Goal: Task Accomplishment & Management: Complete application form

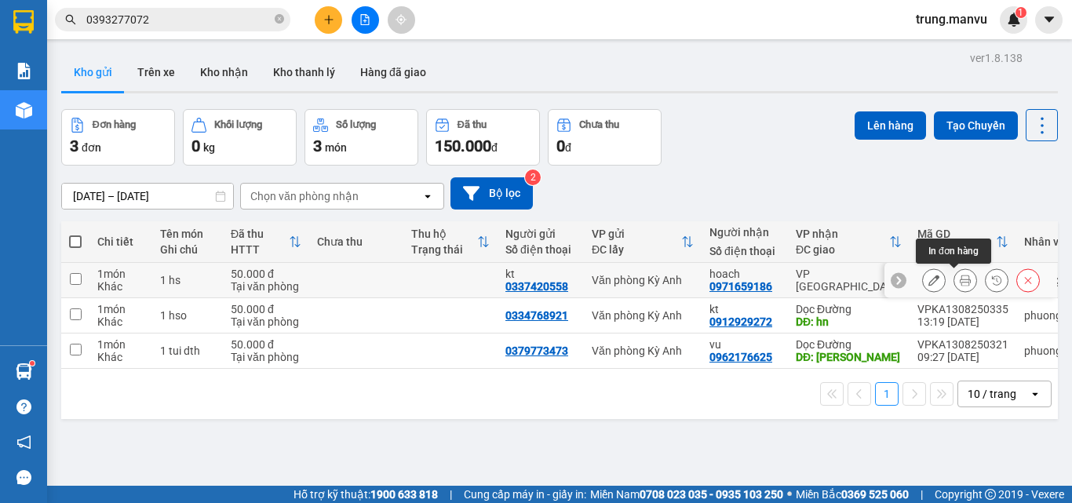
click at [960, 280] on icon at bounding box center [965, 280] width 11 height 11
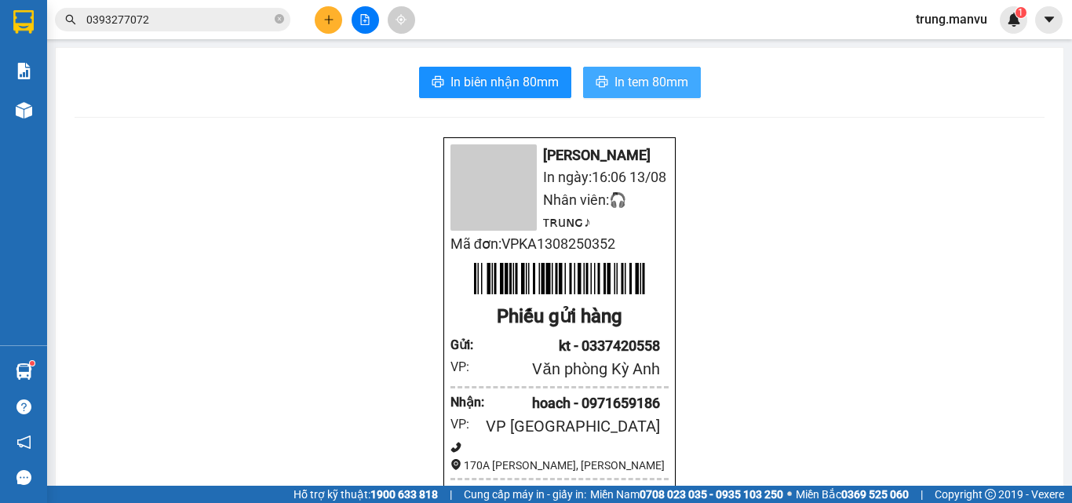
click at [614, 88] on span "In tem 80mm" at bounding box center [651, 82] width 74 height 20
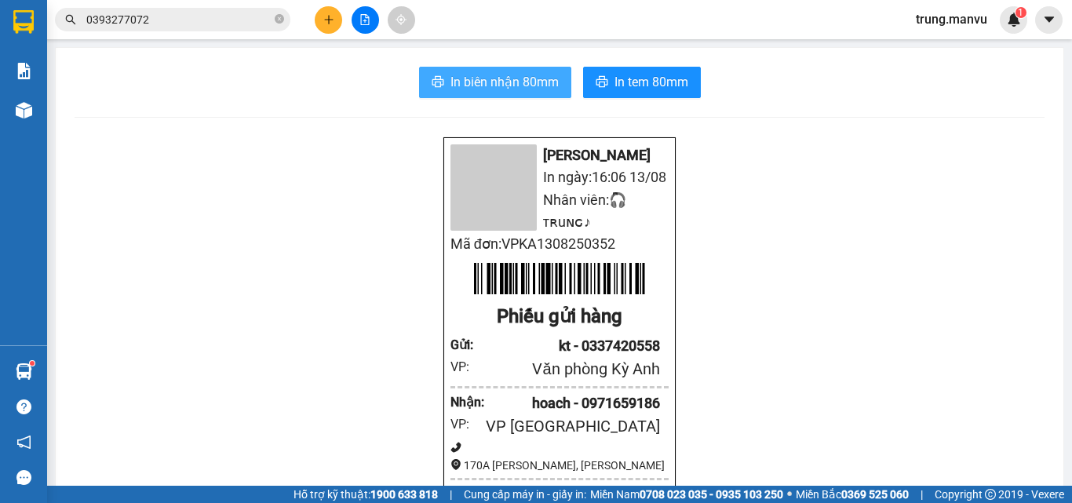
click at [483, 72] on span "In biên nhận 80mm" at bounding box center [504, 82] width 108 height 20
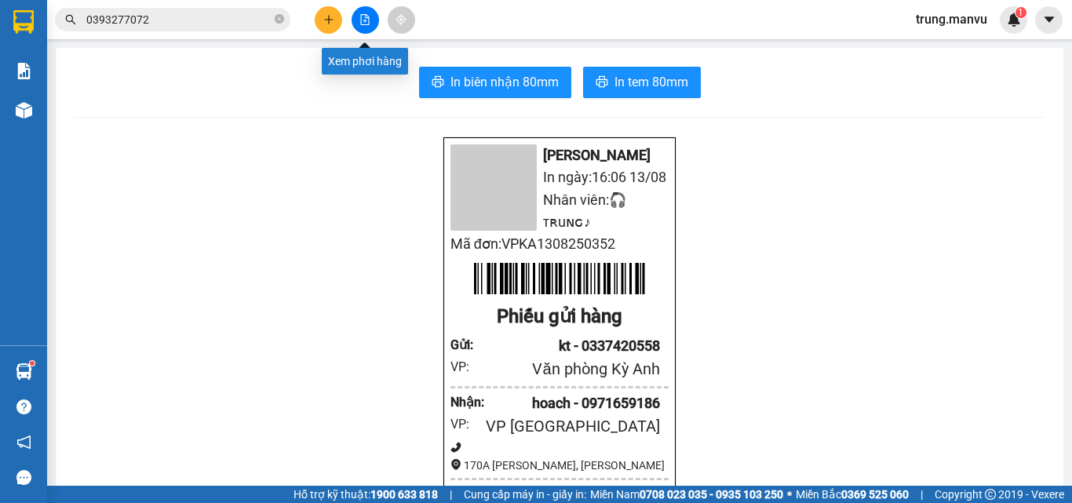
click at [360, 21] on icon "file-add" at bounding box center [364, 19] width 11 height 11
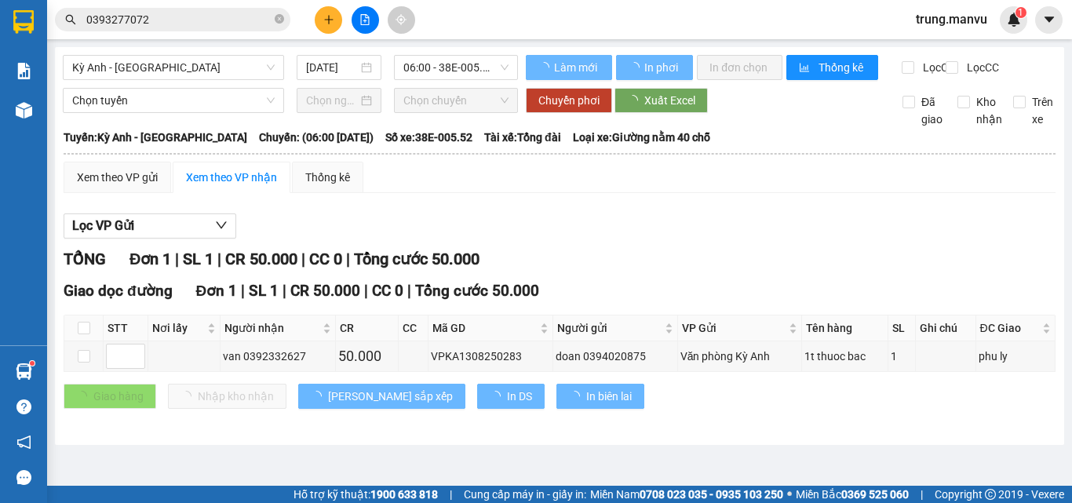
click at [161, 25] on input "0393277072" at bounding box center [178, 19] width 185 height 17
click at [186, 12] on input "0393277072" at bounding box center [178, 19] width 185 height 17
click at [285, 22] on span "0393277072" at bounding box center [172, 20] width 235 height 24
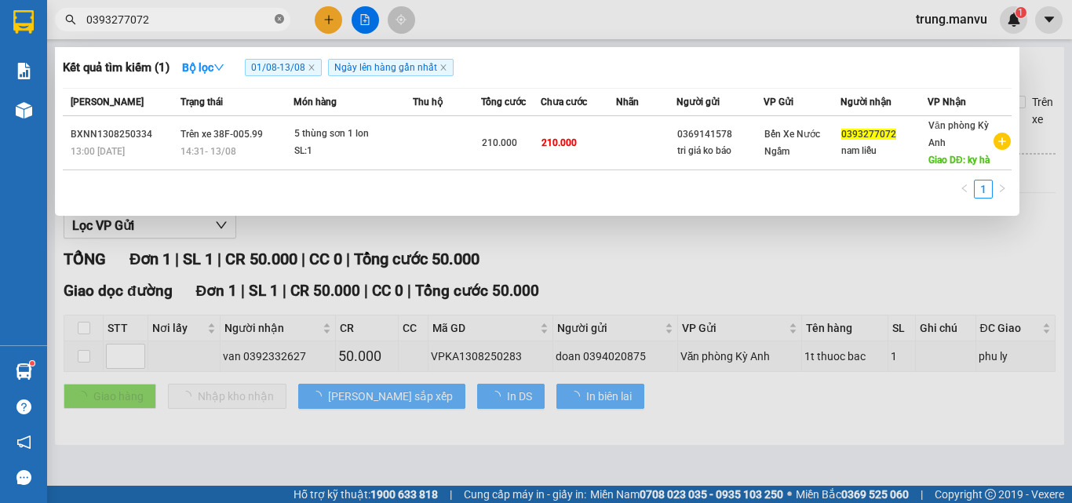
click at [275, 21] on icon "close-circle" at bounding box center [279, 18] width 9 height 9
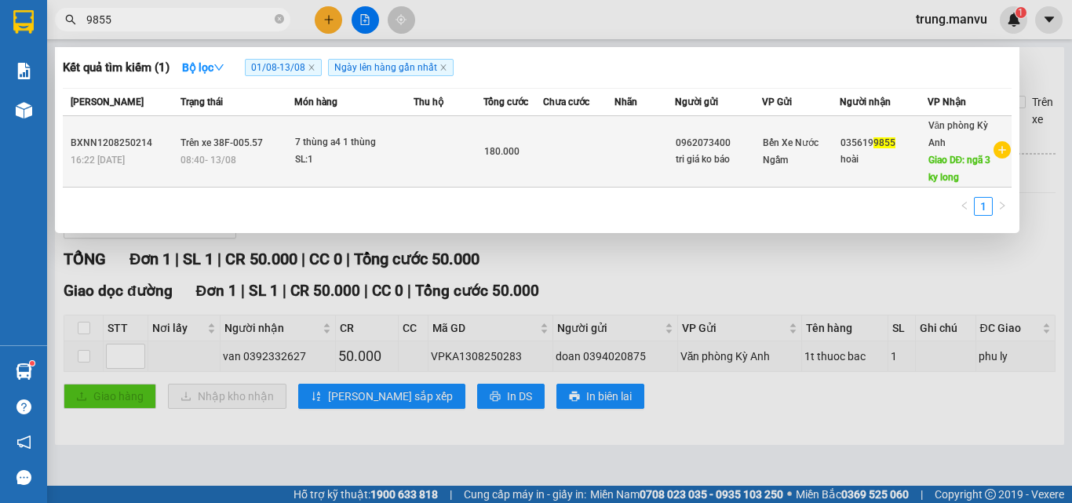
type input "9855"
click at [928, 164] on span "Giao DĐ: ngã 3 ky long" at bounding box center [959, 169] width 63 height 28
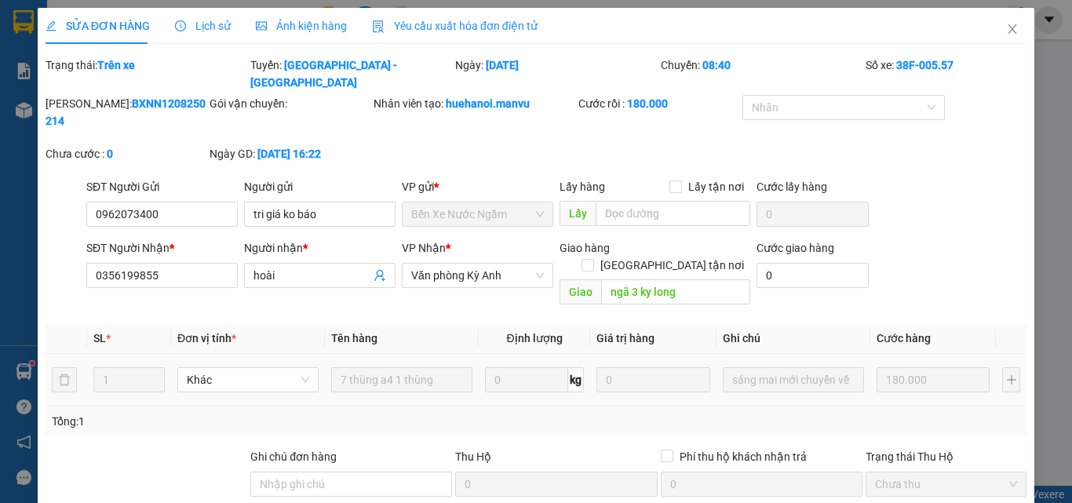
type input "0962073400"
type input "tri giá ko báo"
type input "0356199855"
type input "hoài"
type input "ngã 3 ky long"
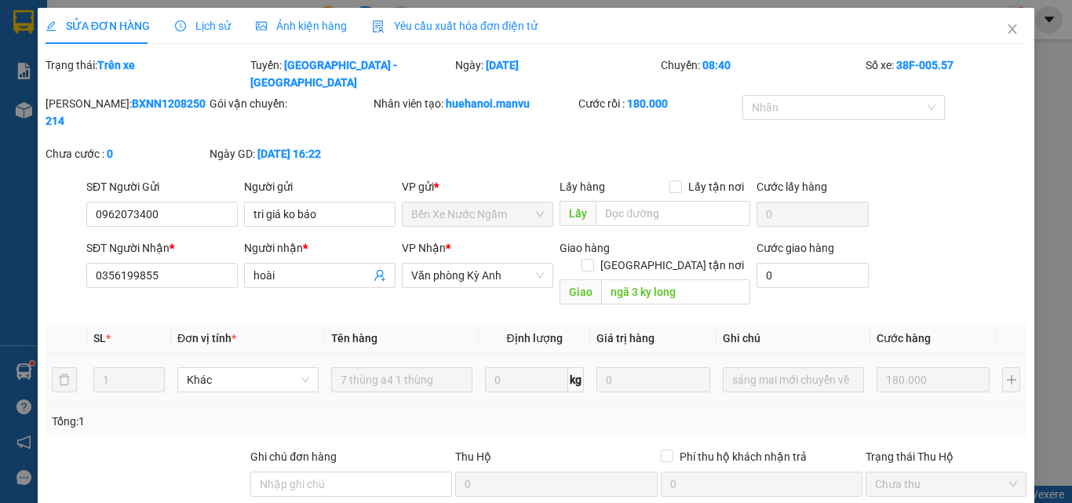
type input "180.000"
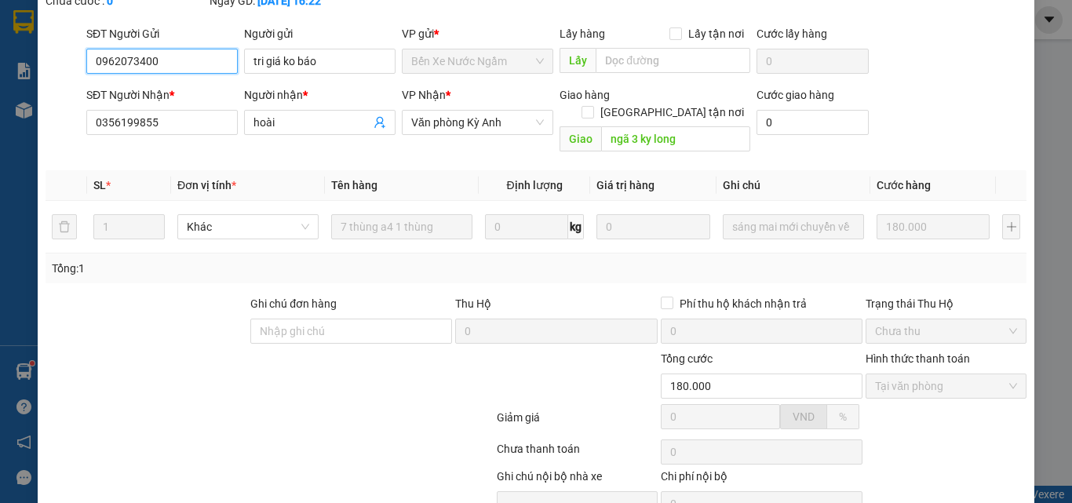
scroll to position [182, 0]
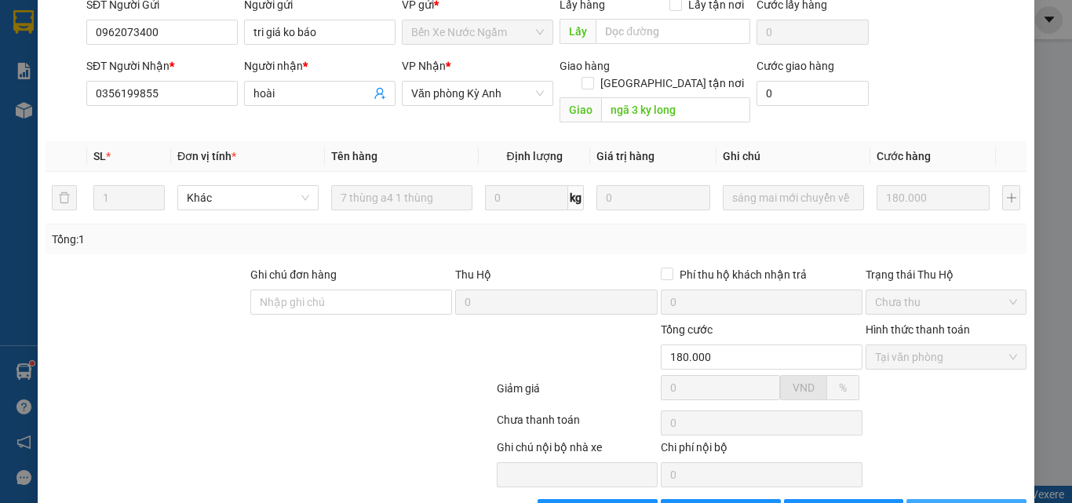
click at [919, 499] on button "Lưu và In" at bounding box center [966, 511] width 120 height 25
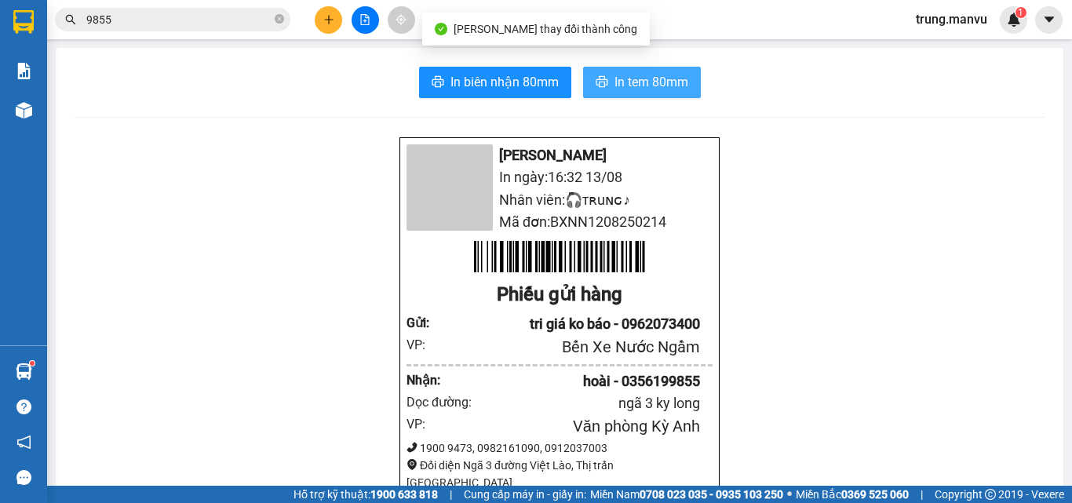
click at [614, 83] on span "In tem 80mm" at bounding box center [651, 82] width 74 height 20
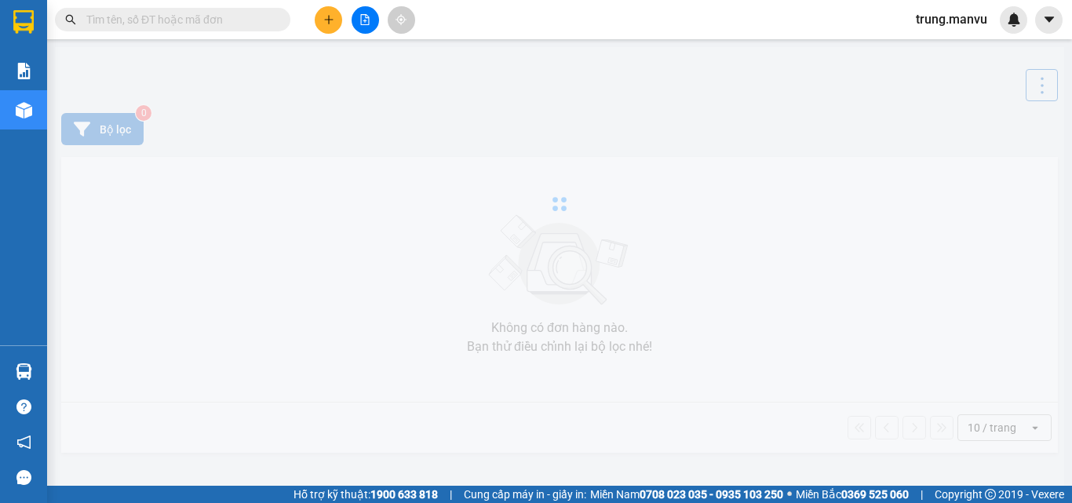
click at [222, 26] on input "text" at bounding box center [178, 19] width 185 height 17
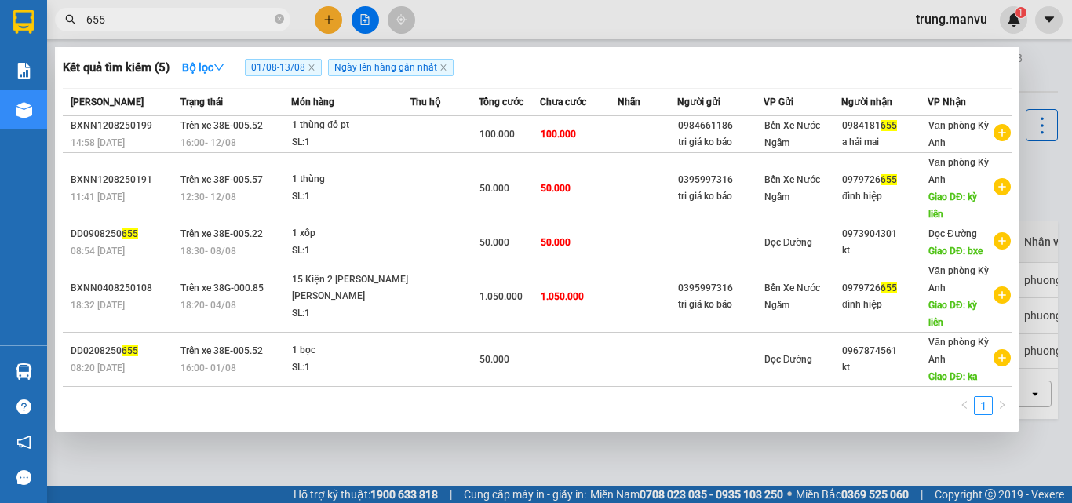
type input "655"
